Goal: Check status: Check status

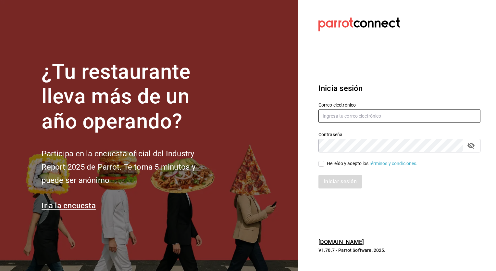
click at [341, 120] on input "text" at bounding box center [399, 116] width 162 height 14
type input "caballitoplayero@gmail.com"
click at [324, 162] on span "He leído y acepto los Términos y condiciones." at bounding box center [370, 163] width 93 height 7
click at [324, 162] on input "He leído y acepto los Términos y condiciones." at bounding box center [321, 164] width 6 height 6
checkbox input "true"
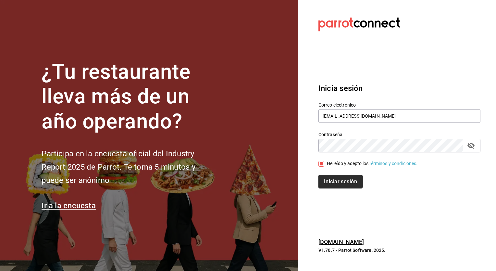
click at [336, 180] on button "Iniciar sesión" at bounding box center [340, 182] width 44 height 14
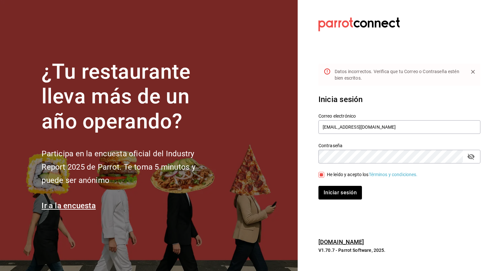
click at [473, 158] on icon "passwordField" at bounding box center [470, 157] width 7 height 6
click at [473, 158] on icon "passwordField" at bounding box center [470, 156] width 7 height 5
click at [473, 158] on icon "passwordField" at bounding box center [470, 157] width 7 height 6
click at [336, 190] on button "Iniciar sesión" at bounding box center [340, 193] width 44 height 14
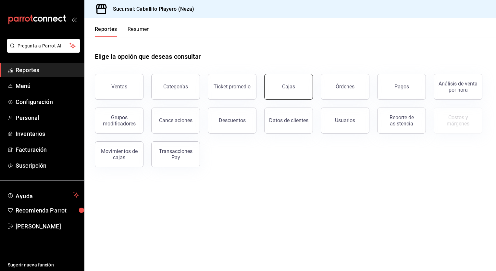
click at [291, 90] on link "Cajas" at bounding box center [288, 87] width 49 height 26
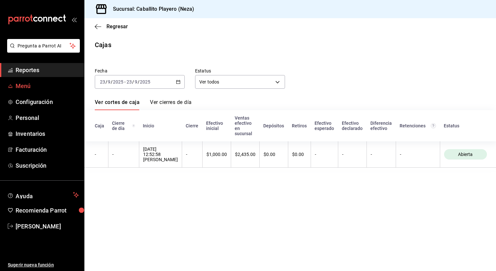
click at [37, 86] on span "Menú" at bounding box center [47, 85] width 63 height 9
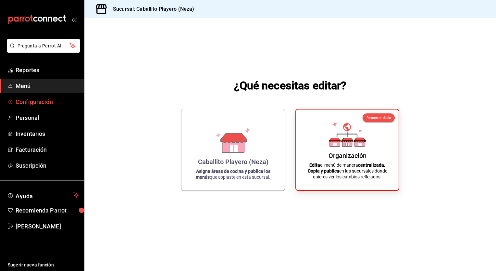
click at [21, 99] on span "Configuración" at bounding box center [47, 101] width 63 height 9
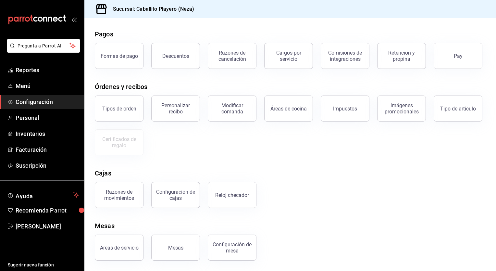
scroll to position [58, 0]
click at [179, 189] on div "Configuración de cajas" at bounding box center [175, 195] width 40 height 12
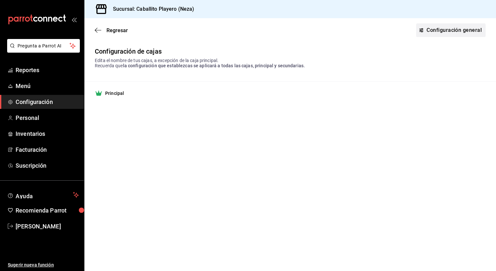
click at [457, 32] on link "Configuración general" at bounding box center [450, 30] width 69 height 14
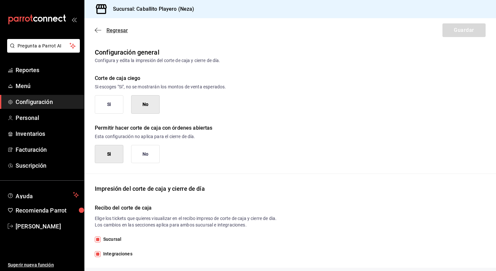
click at [107, 32] on span "Regresar" at bounding box center [116, 30] width 21 height 6
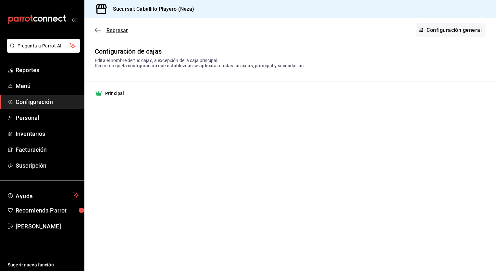
click at [119, 32] on span "Regresar" at bounding box center [116, 30] width 21 height 6
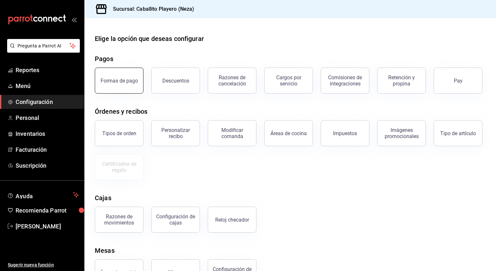
click at [117, 81] on div "Formas de pago" at bounding box center [119, 81] width 37 height 6
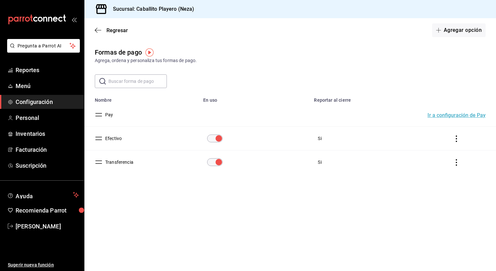
click at [456, 140] on icon "actions" at bounding box center [456, 138] width 6 height 6
click at [397, 216] on div at bounding box center [248, 135] width 496 height 271
click at [114, 137] on button "Efectivo" at bounding box center [112, 138] width 19 height 6
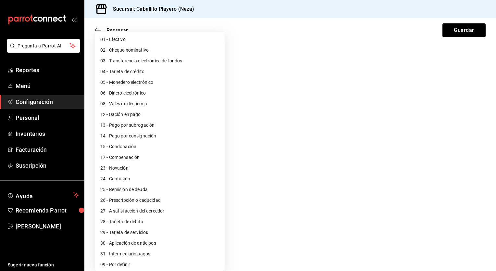
click at [192, 169] on body "Pregunta a Parrot AI Reportes Menú Configuración Personal Inventarios Facturaci…" at bounding box center [248, 135] width 496 height 271
click at [130, 41] on li "01 - Efectivo" at bounding box center [160, 39] width 130 height 11
type input "01"
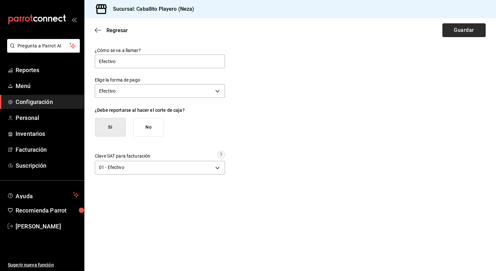
click at [457, 32] on button "Guardar" at bounding box center [463, 30] width 43 height 14
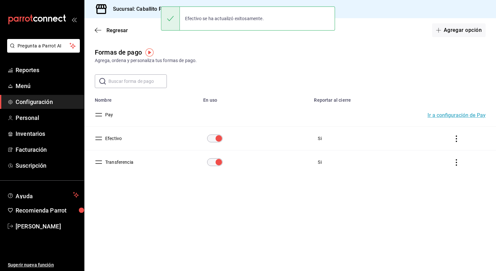
click at [127, 162] on button "Transferencia" at bounding box center [118, 162] width 31 height 6
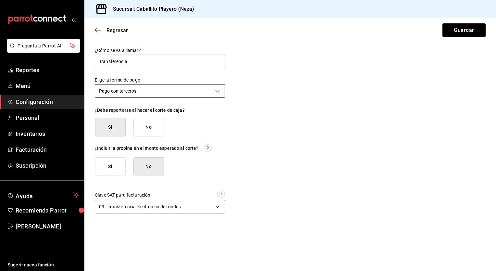
click at [206, 93] on body "Pregunta a Parrot AI Reportes Menú Configuración Personal Inventarios Facturaci…" at bounding box center [248, 135] width 496 height 271
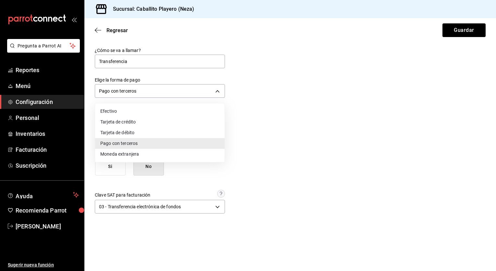
click at [262, 114] on div at bounding box center [248, 135] width 496 height 271
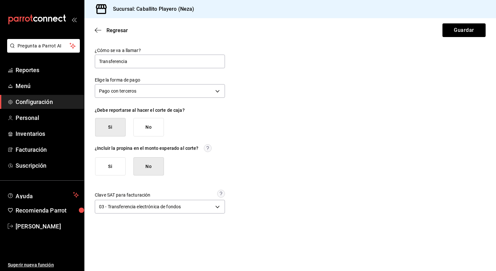
click at [262, 114] on div "¿Cómo se va a llamar? Transferencia Elige la forma de pago Pago con terceros TH…" at bounding box center [290, 131] width 391 height 168
click at [464, 34] on button "Guardar" at bounding box center [463, 30] width 43 height 14
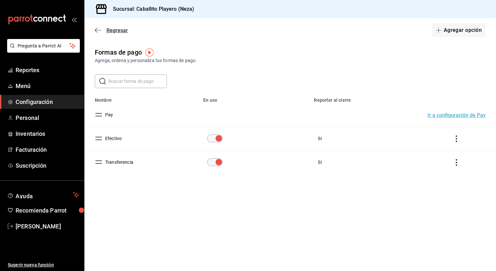
click at [116, 29] on span "Regresar" at bounding box center [116, 30] width 21 height 6
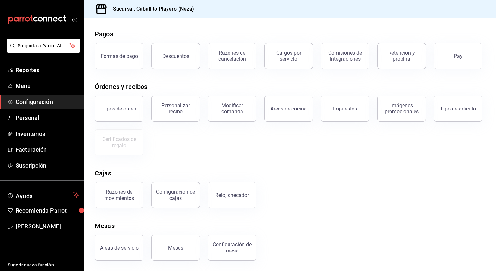
scroll to position [58, 0]
click at [42, 119] on span "Personal" at bounding box center [47, 117] width 63 height 9
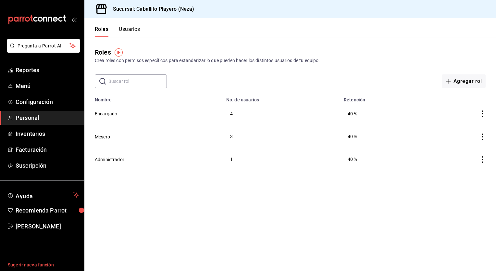
click at [33, 267] on span "Sugerir nueva función" at bounding box center [43, 264] width 71 height 7
click at [23, 228] on span "[PERSON_NAME]" at bounding box center [47, 226] width 63 height 9
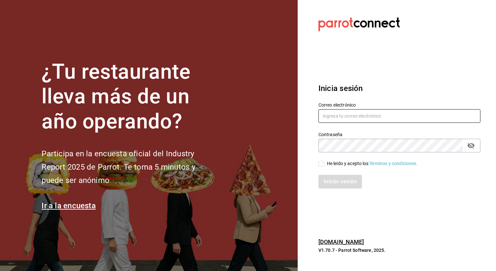
click at [342, 110] on input "text" at bounding box center [399, 116] width 162 height 14
type input "caballitoplayero@gmail.com"
click at [323, 166] on input "He leído y acepto los Términos y condiciones." at bounding box center [321, 164] width 6 height 6
checkbox input "true"
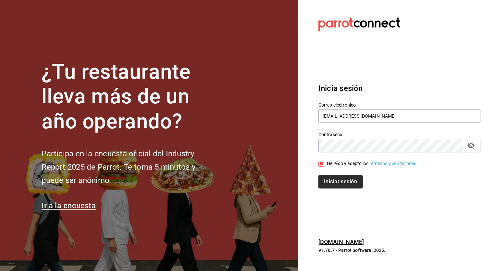
click at [361, 181] on button "Iniciar sesión" at bounding box center [340, 182] width 44 height 14
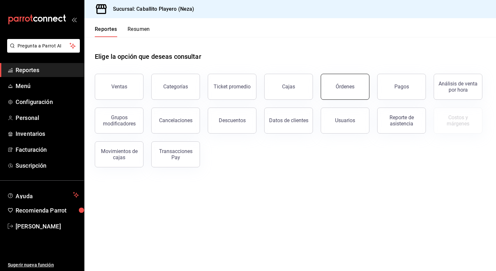
click at [329, 92] on button "Órdenes" at bounding box center [345, 87] width 49 height 26
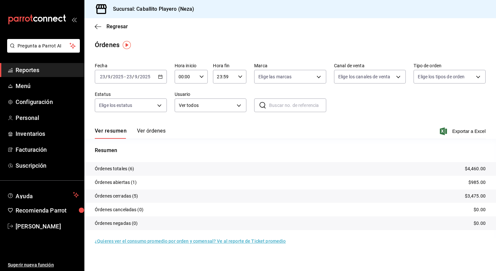
click at [142, 132] on button "Ver órdenes" at bounding box center [151, 133] width 29 height 11
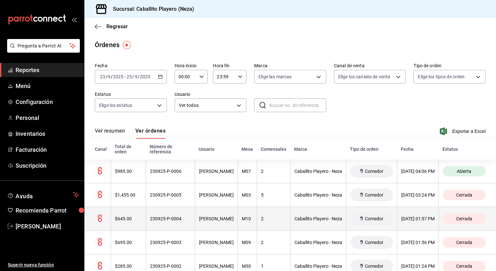
scroll to position [44, 0]
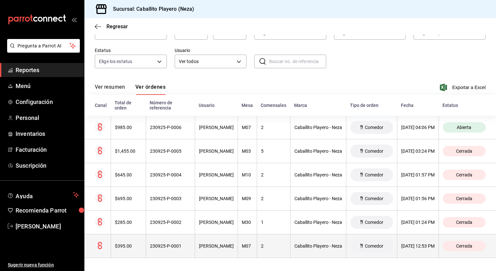
click at [146, 241] on th "230925-P-0001" at bounding box center [170, 246] width 49 height 24
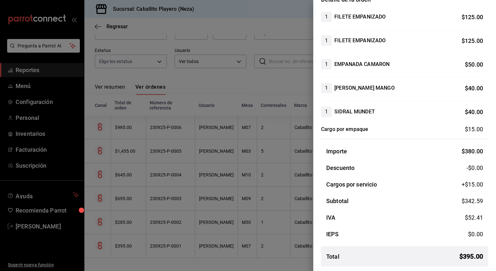
scroll to position [0, 0]
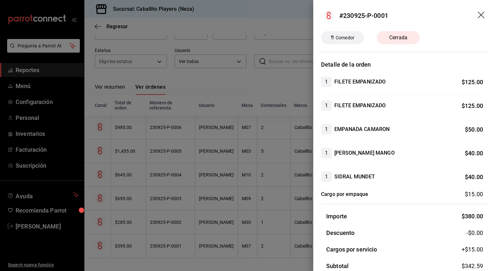
click at [478, 17] on icon "drag" at bounding box center [482, 16] width 8 height 8
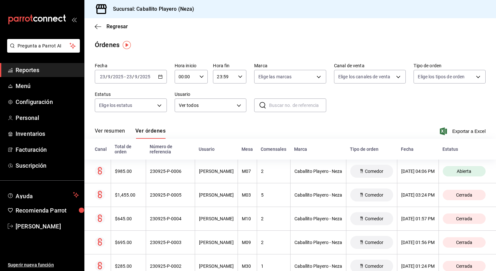
click at [116, 30] on div "Regresar" at bounding box center [290, 26] width 412 height 17
click at [121, 23] on span "Regresar" at bounding box center [116, 26] width 21 height 6
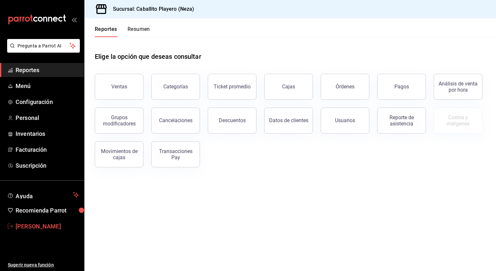
click at [31, 229] on span "[PERSON_NAME]" at bounding box center [47, 226] width 63 height 9
